Goal: Information Seeking & Learning: Find specific fact

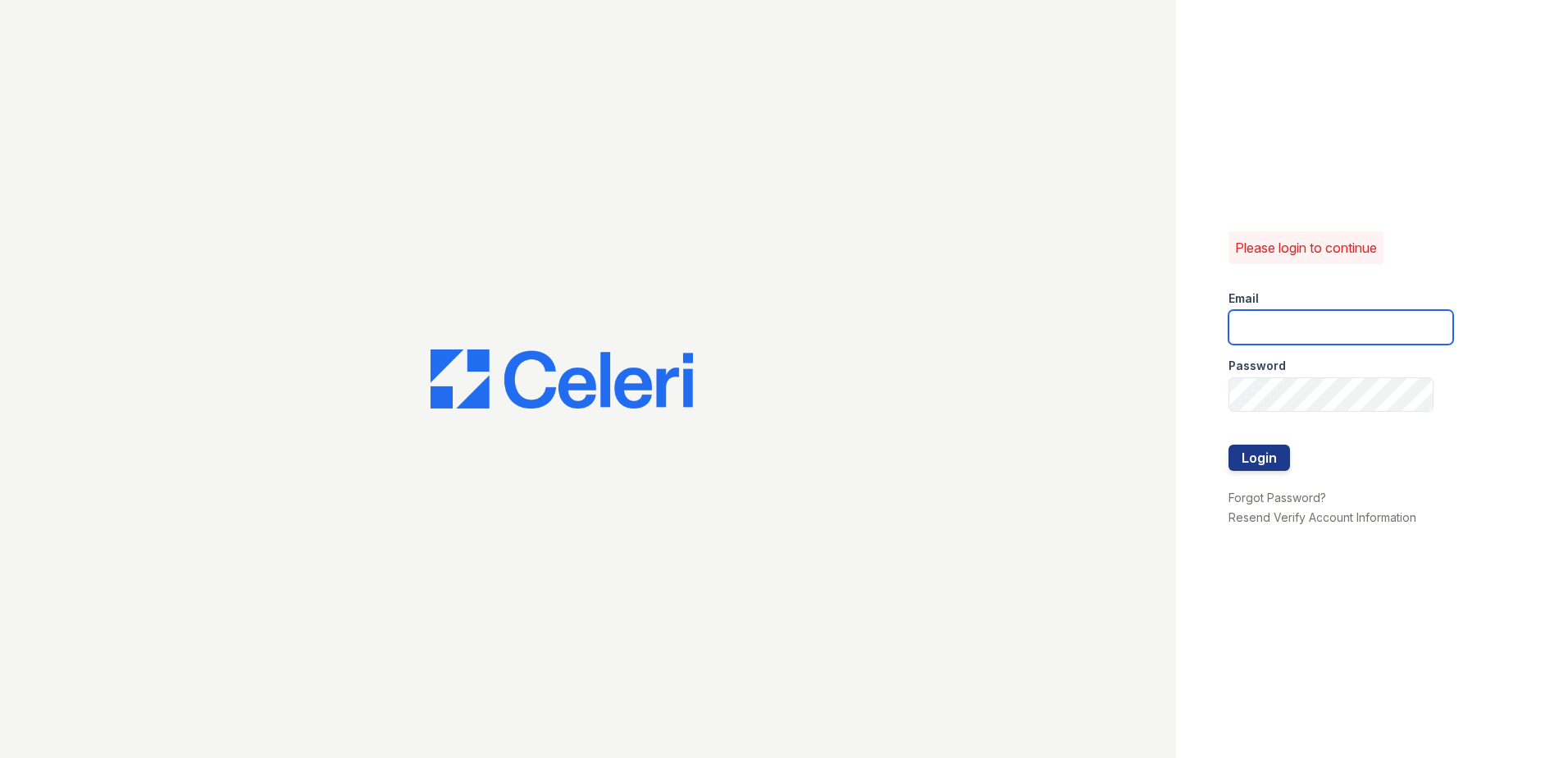
type input "[EMAIL_ADDRESS][DOMAIN_NAME]"
click at [1230, 440] on div "Please login to continue Email [EMAIL_ADDRESS][DOMAIN_NAME] Password Login Forg…" at bounding box center [1372, 379] width 392 height 758
click at [1244, 449] on button "Login" at bounding box center [1259, 458] width 62 height 26
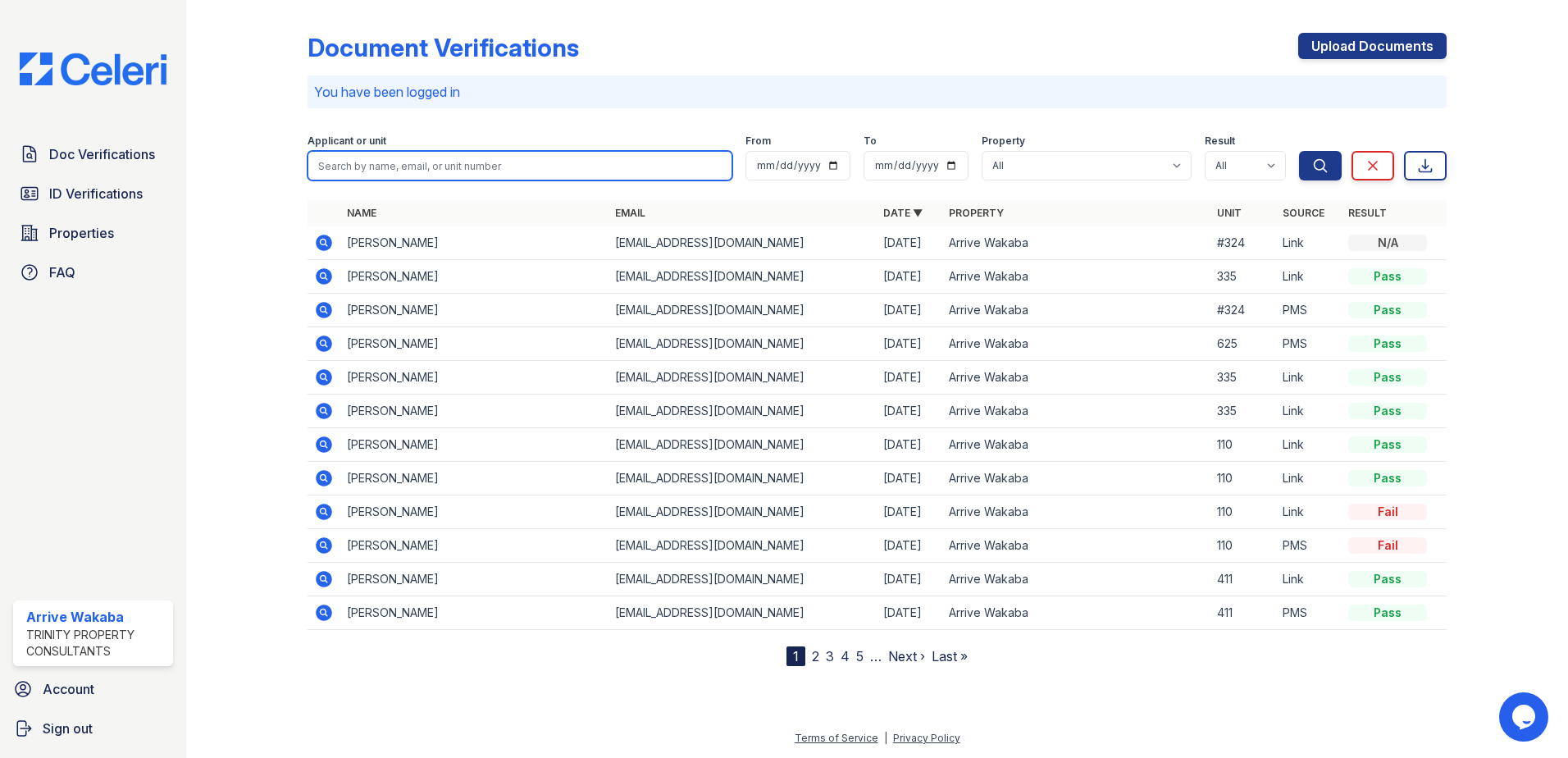
click at [550, 168] on input "search" at bounding box center [519, 166] width 424 height 29
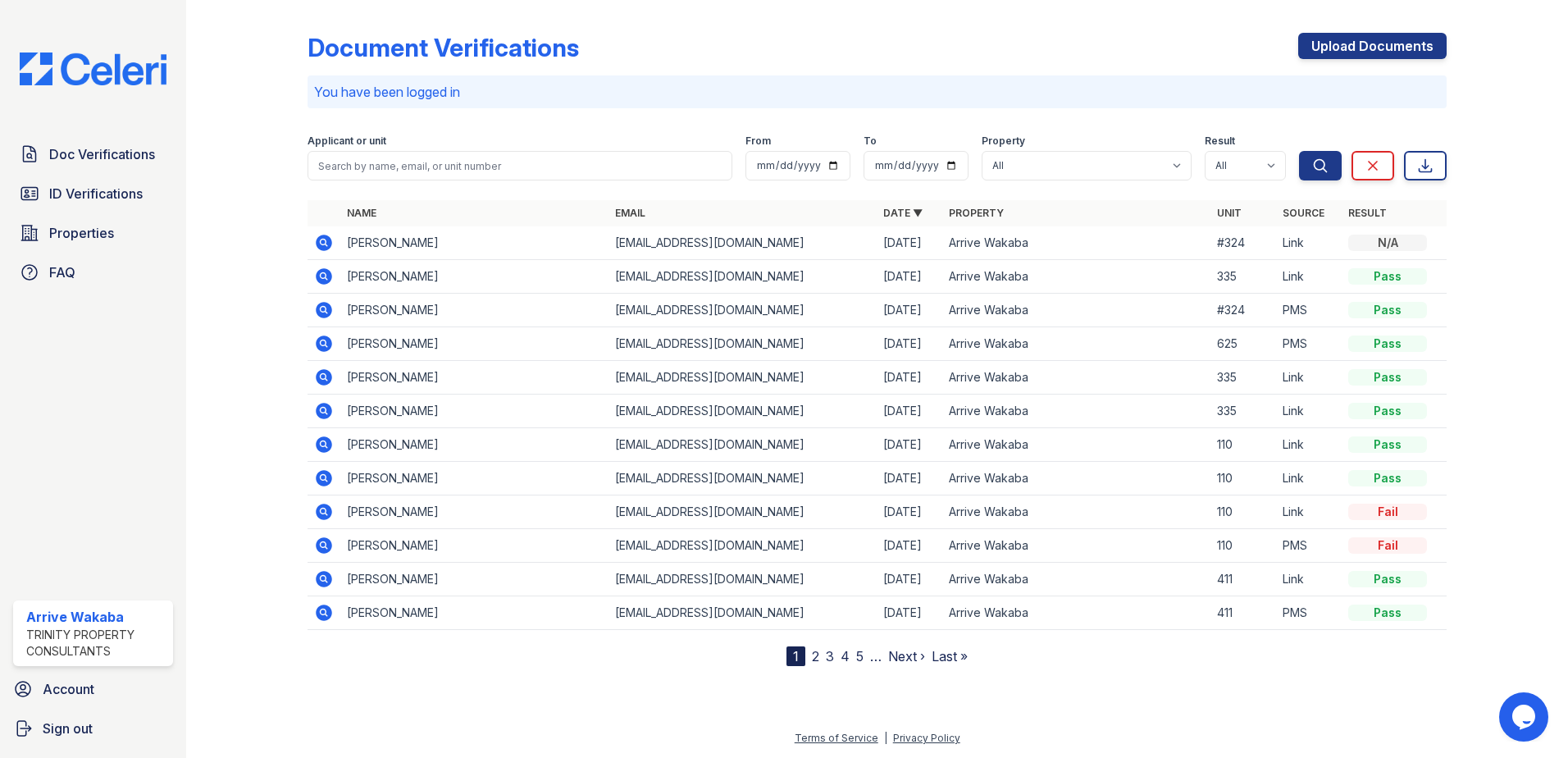
drag, startPoint x: 233, startPoint y: 296, endPoint x: 249, endPoint y: 287, distance: 18.4
click at [235, 296] on div at bounding box center [260, 336] width 95 height 659
click at [817, 659] on link "2" at bounding box center [816, 656] width 7 height 17
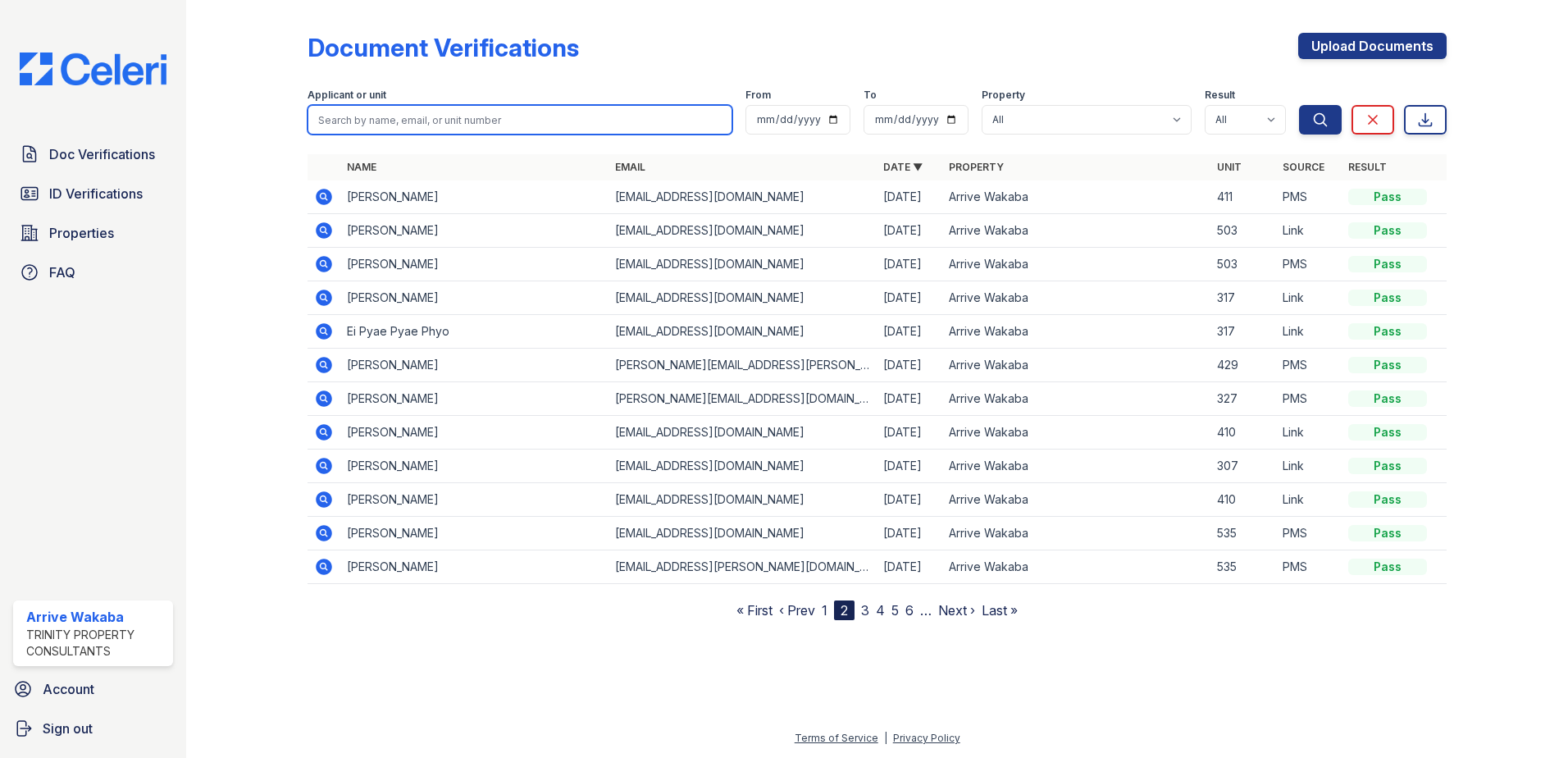
click at [402, 116] on input "search" at bounding box center [519, 120] width 424 height 29
type input "richard turner"
click at [1298, 105] on button "Search" at bounding box center [1319, 120] width 42 height 29
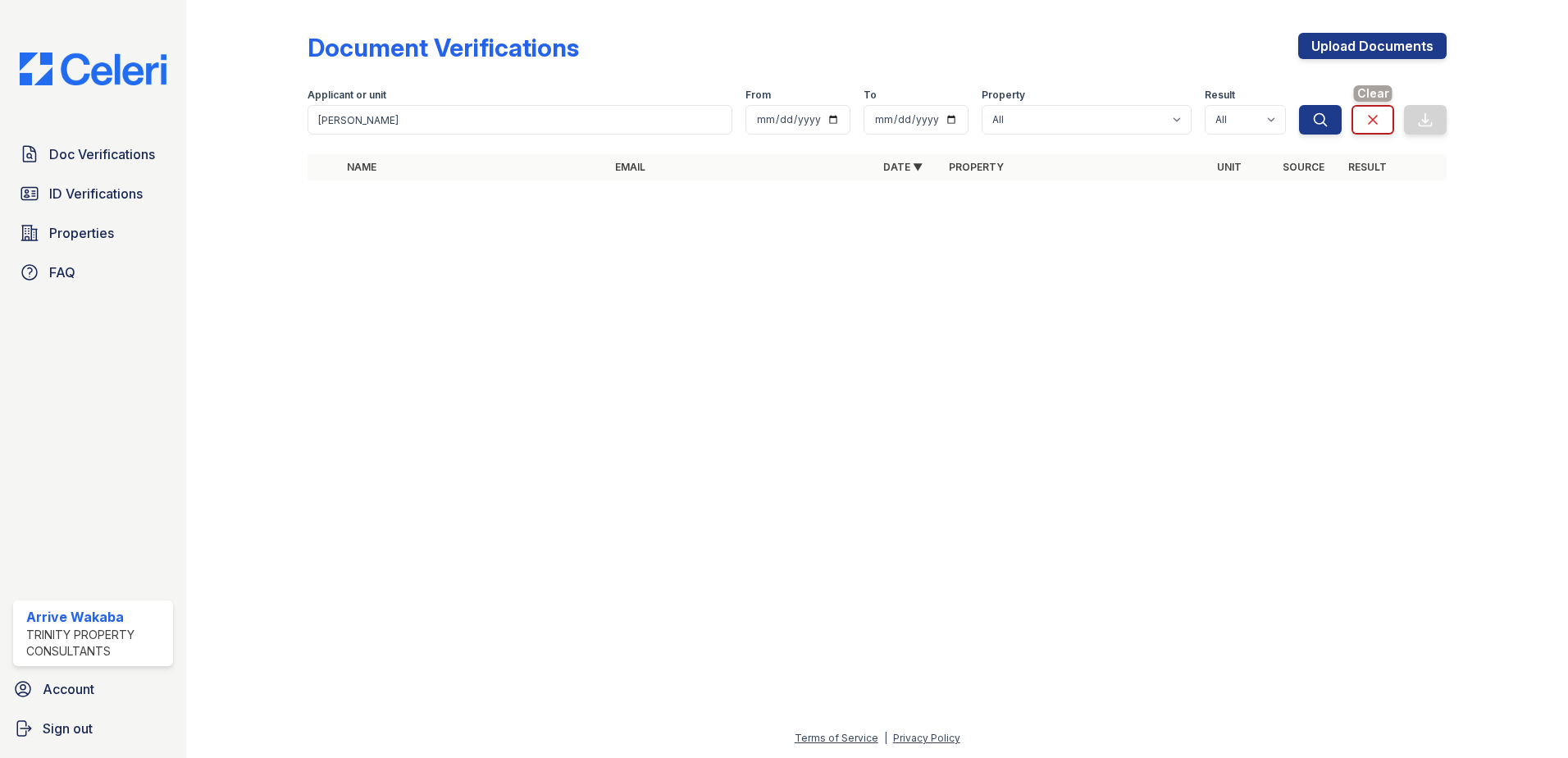
click at [1375, 113] on icon at bounding box center [1373, 120] width 17 height 17
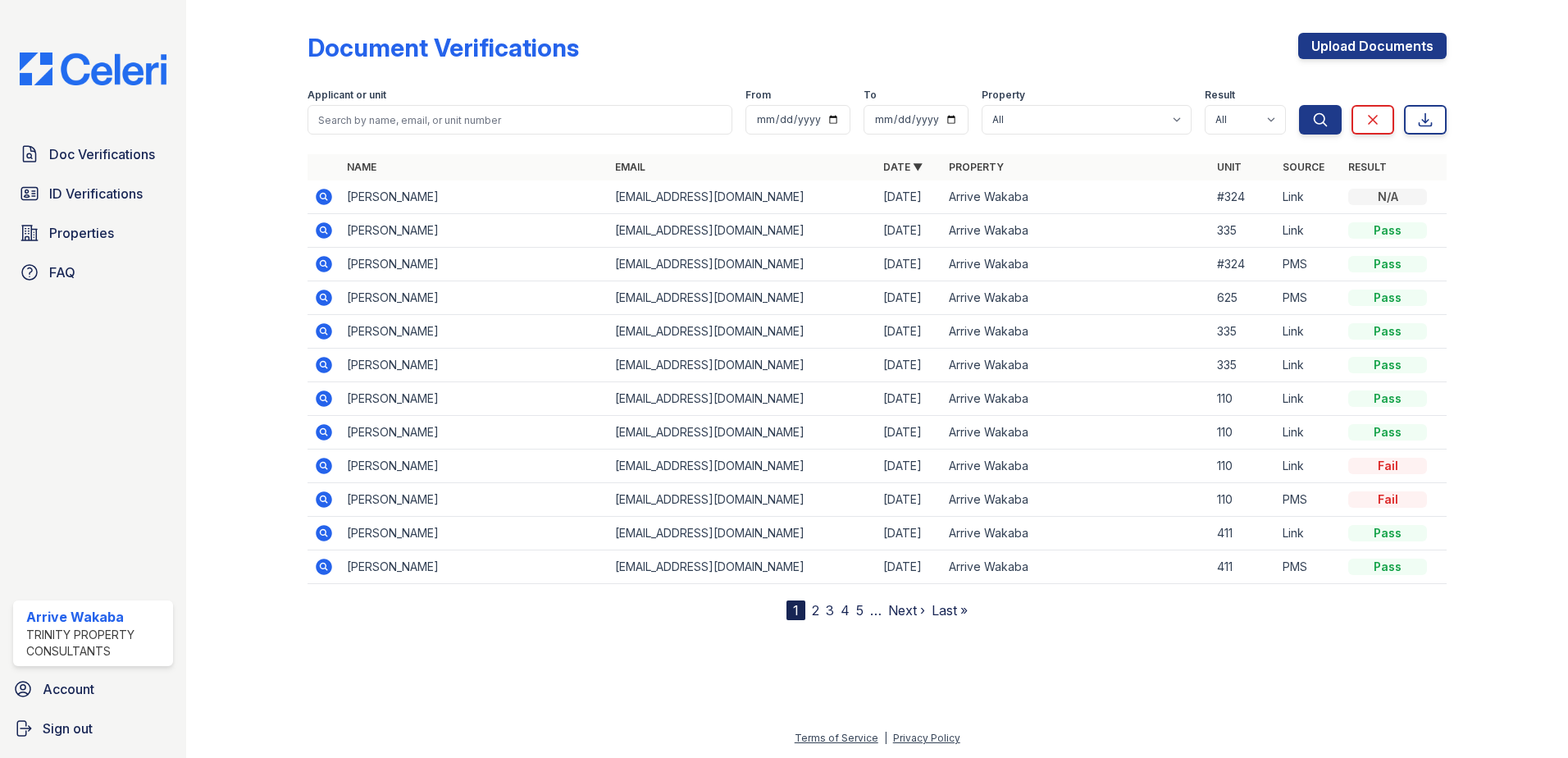
click at [780, 666] on div at bounding box center [877, 687] width 1329 height 82
